Goal: Information Seeking & Learning: Find specific fact

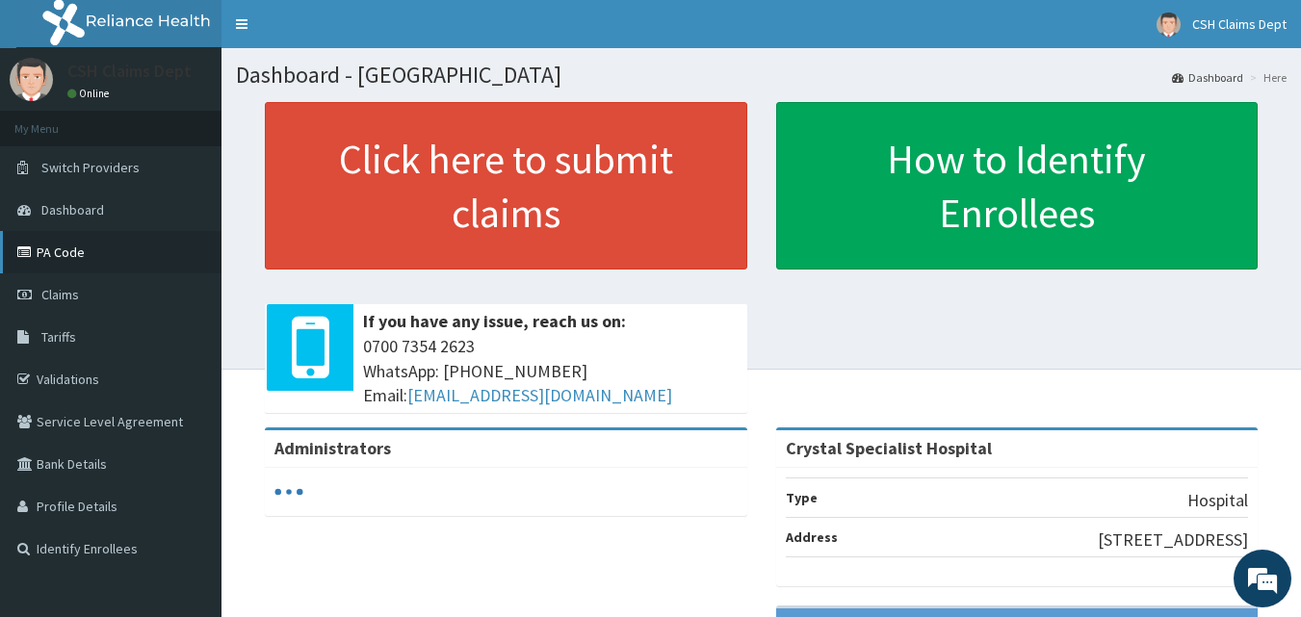
click at [80, 249] on link "PA Code" at bounding box center [110, 252] width 221 height 42
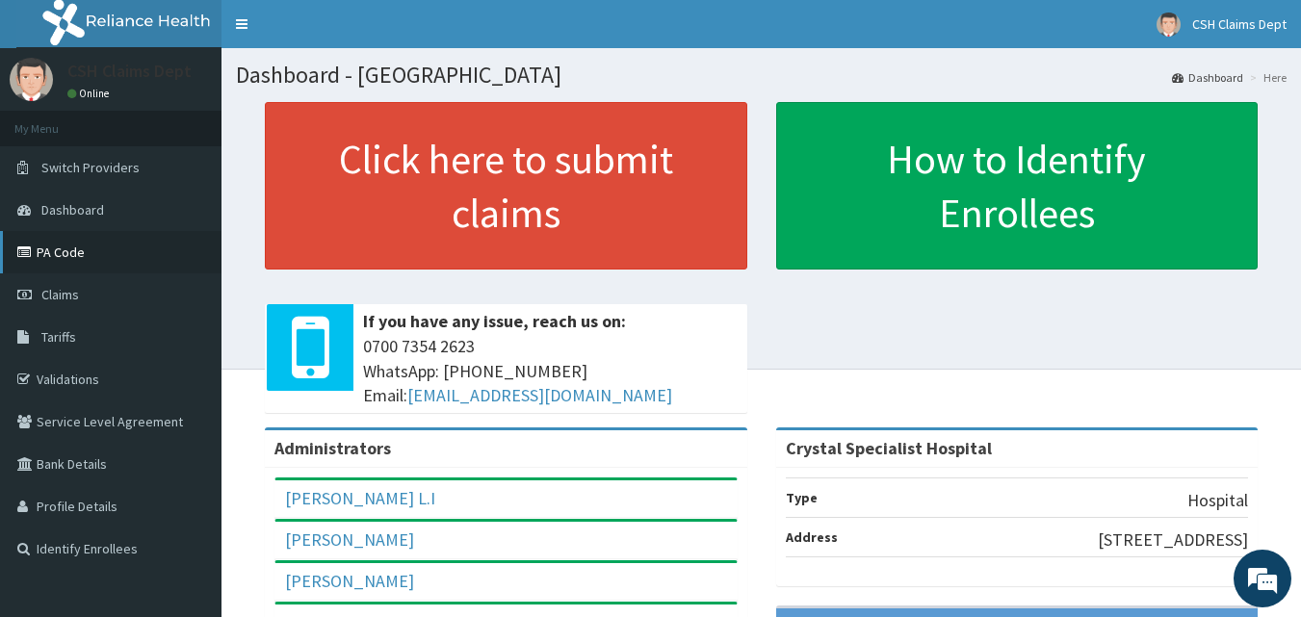
click at [30, 247] on icon at bounding box center [26, 252] width 19 height 13
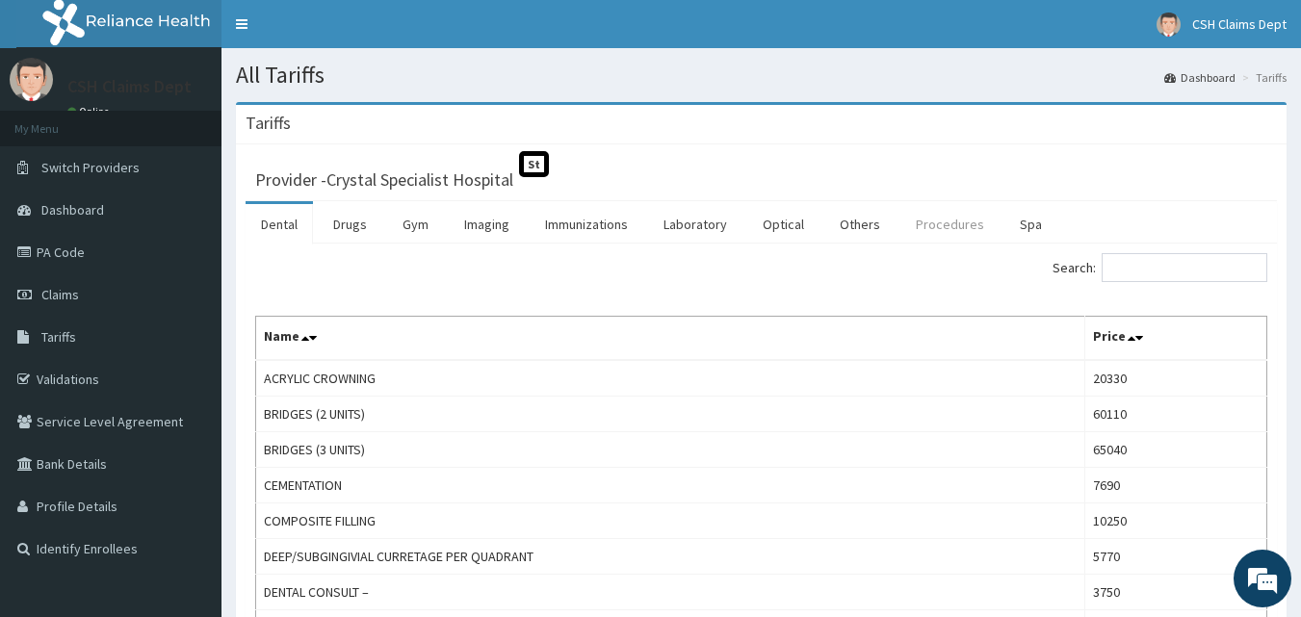
click at [938, 229] on link "Procedures" at bounding box center [949, 224] width 99 height 40
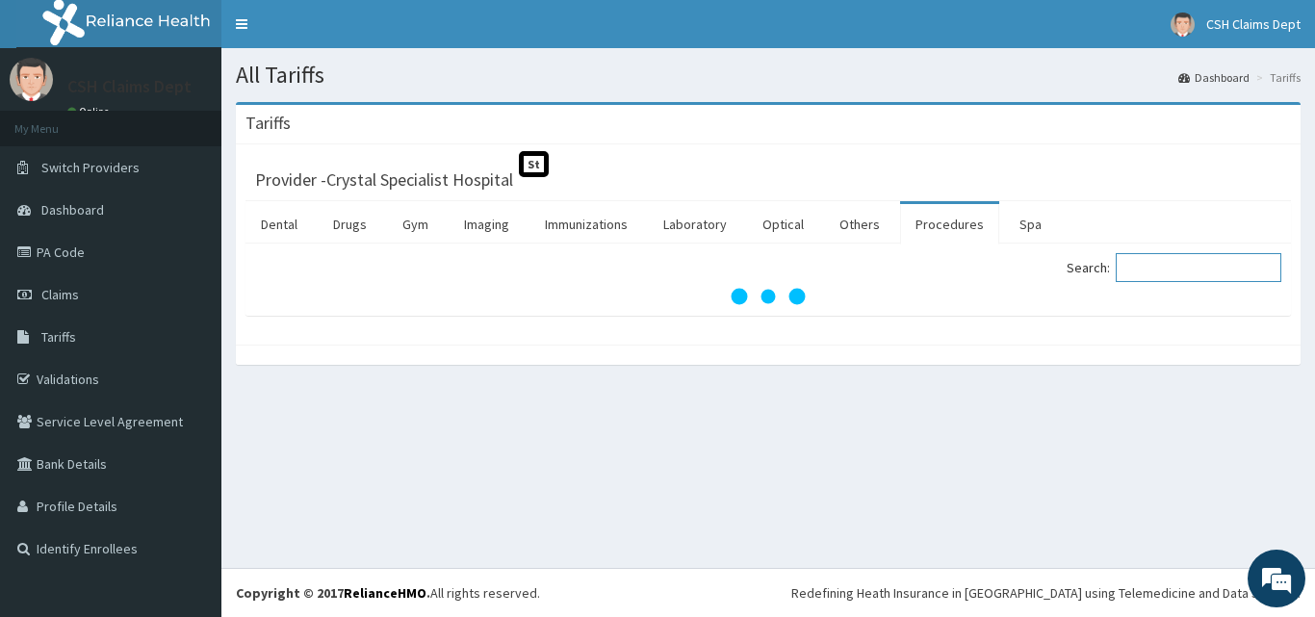
click at [1150, 272] on input "Search:" at bounding box center [1199, 267] width 166 height 29
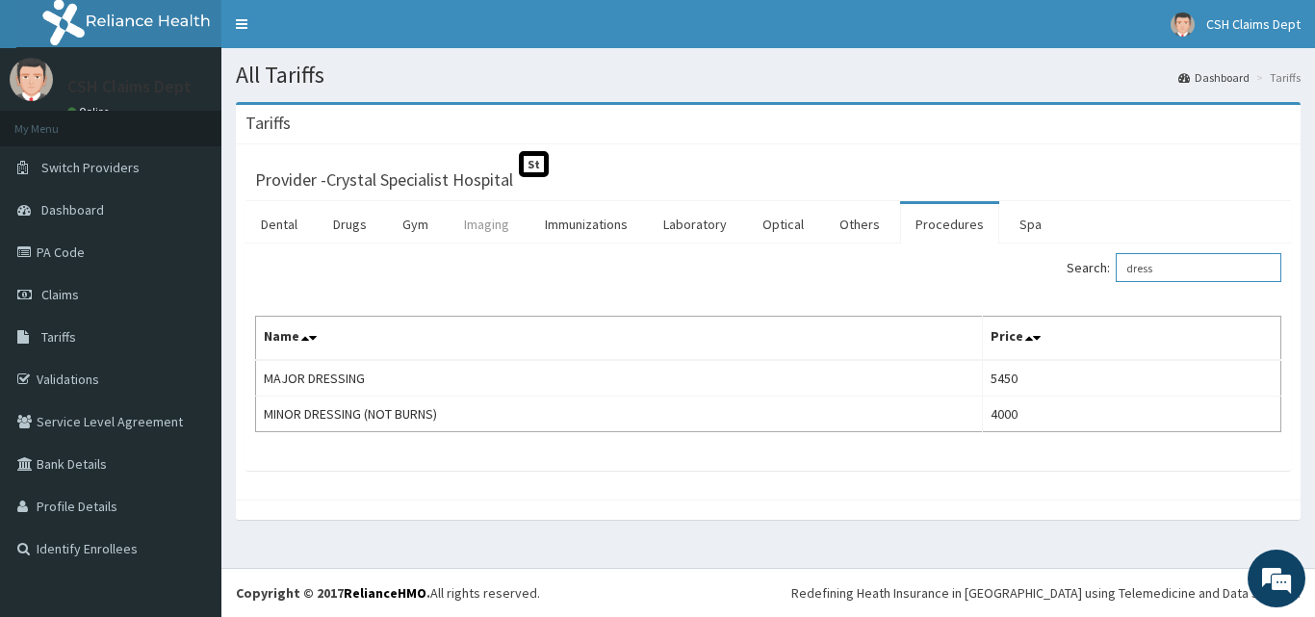
type input "dress"
click at [485, 230] on link "Imaging" at bounding box center [487, 224] width 76 height 40
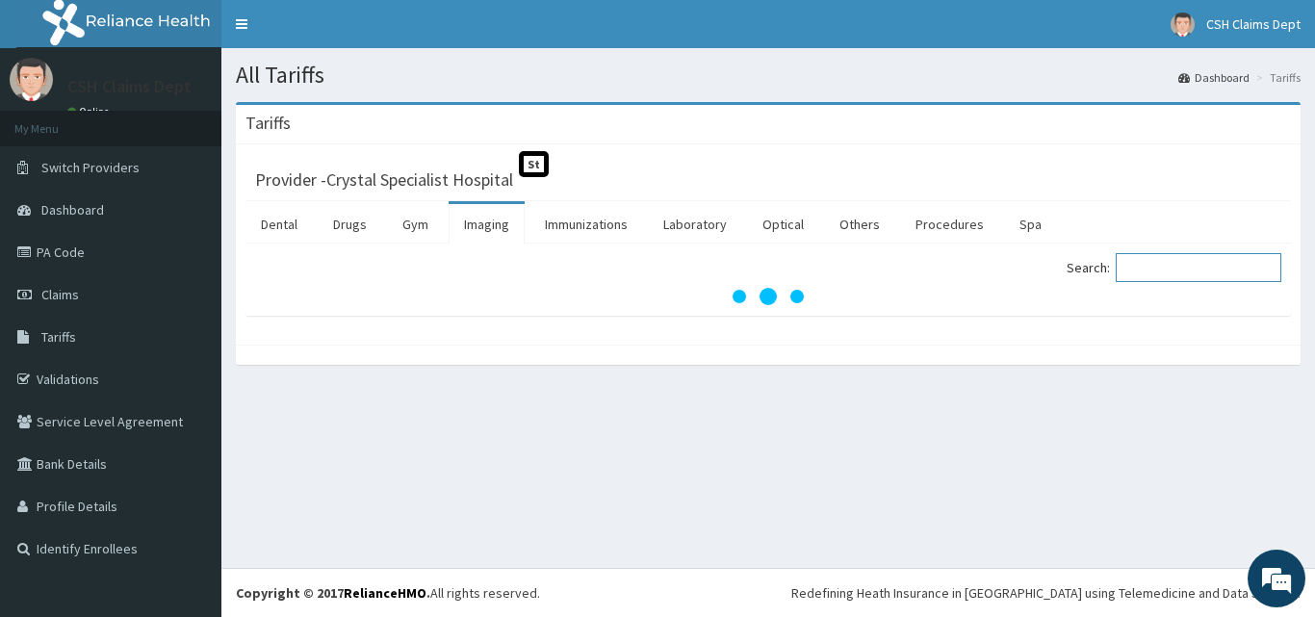
click at [1168, 267] on input "Search:" at bounding box center [1199, 267] width 166 height 29
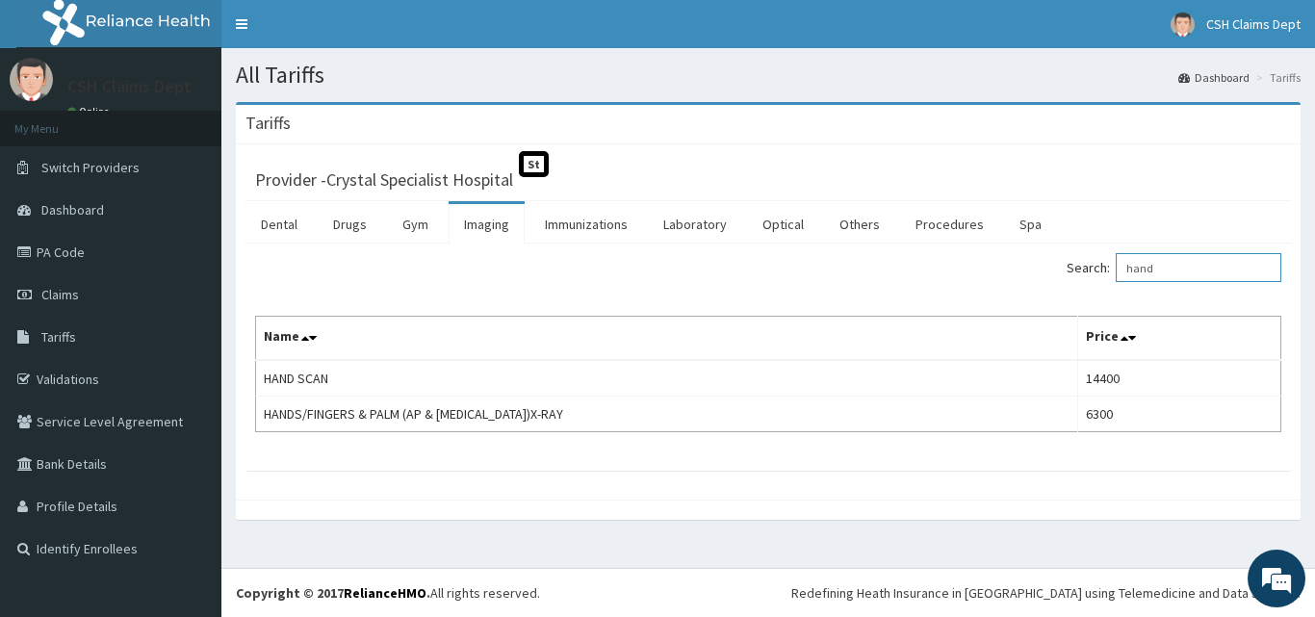
type input "hand"
